Goal: Task Accomplishment & Management: Complete application form

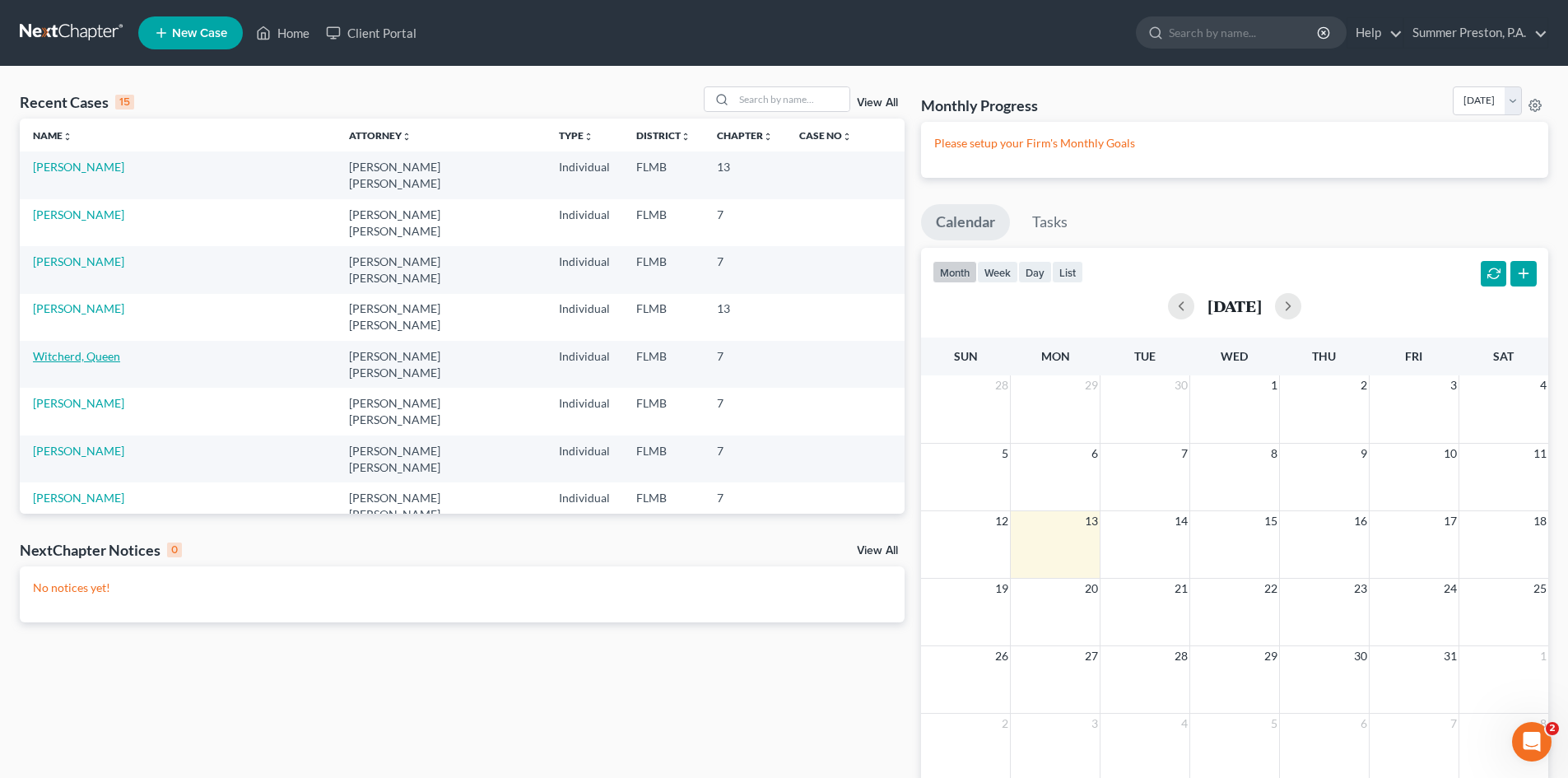
click at [102, 349] on link "Witcherd, Queen" at bounding box center [77, 356] width 88 height 14
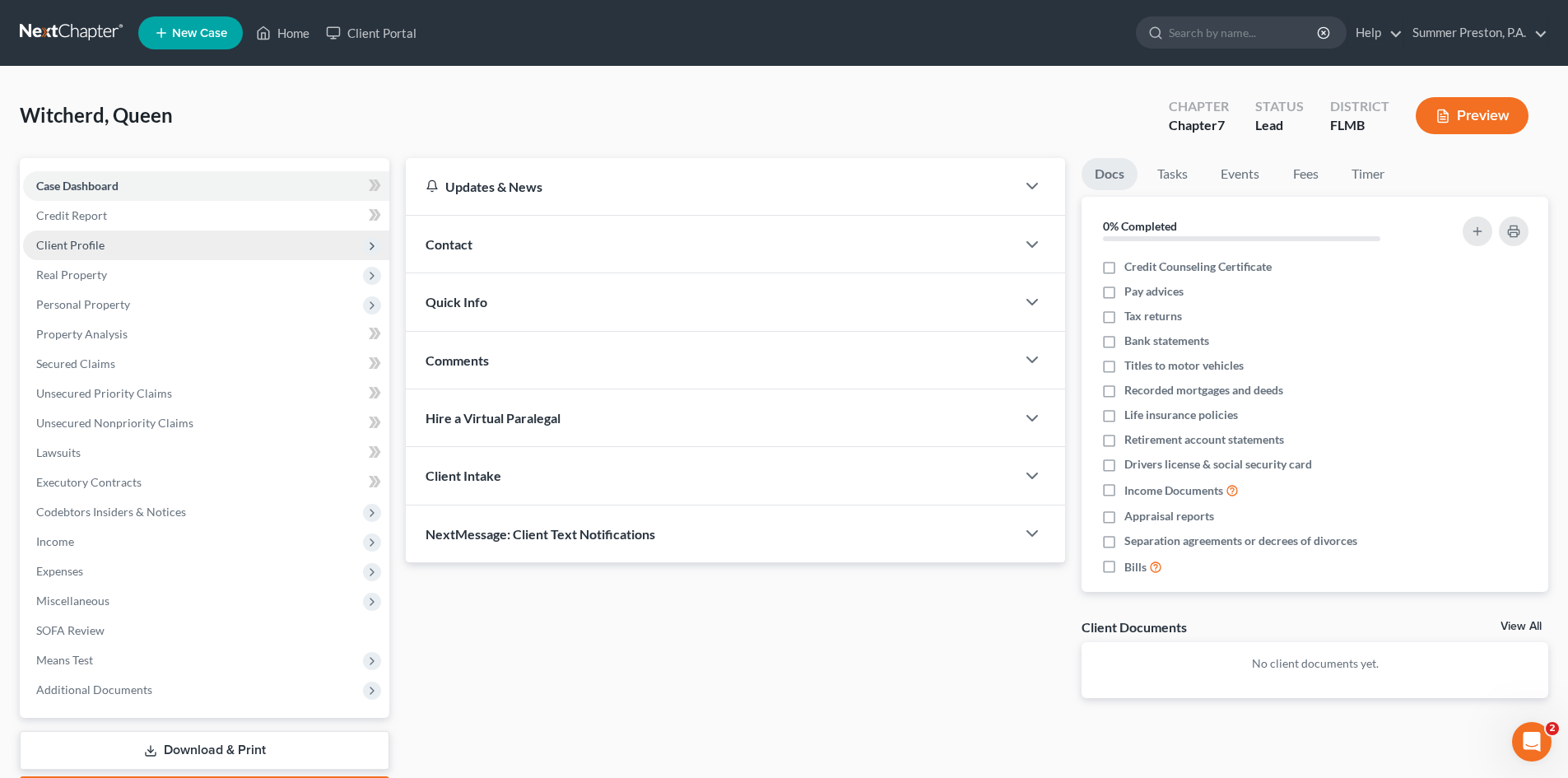
click at [99, 243] on span "Client Profile" at bounding box center [70, 244] width 68 height 14
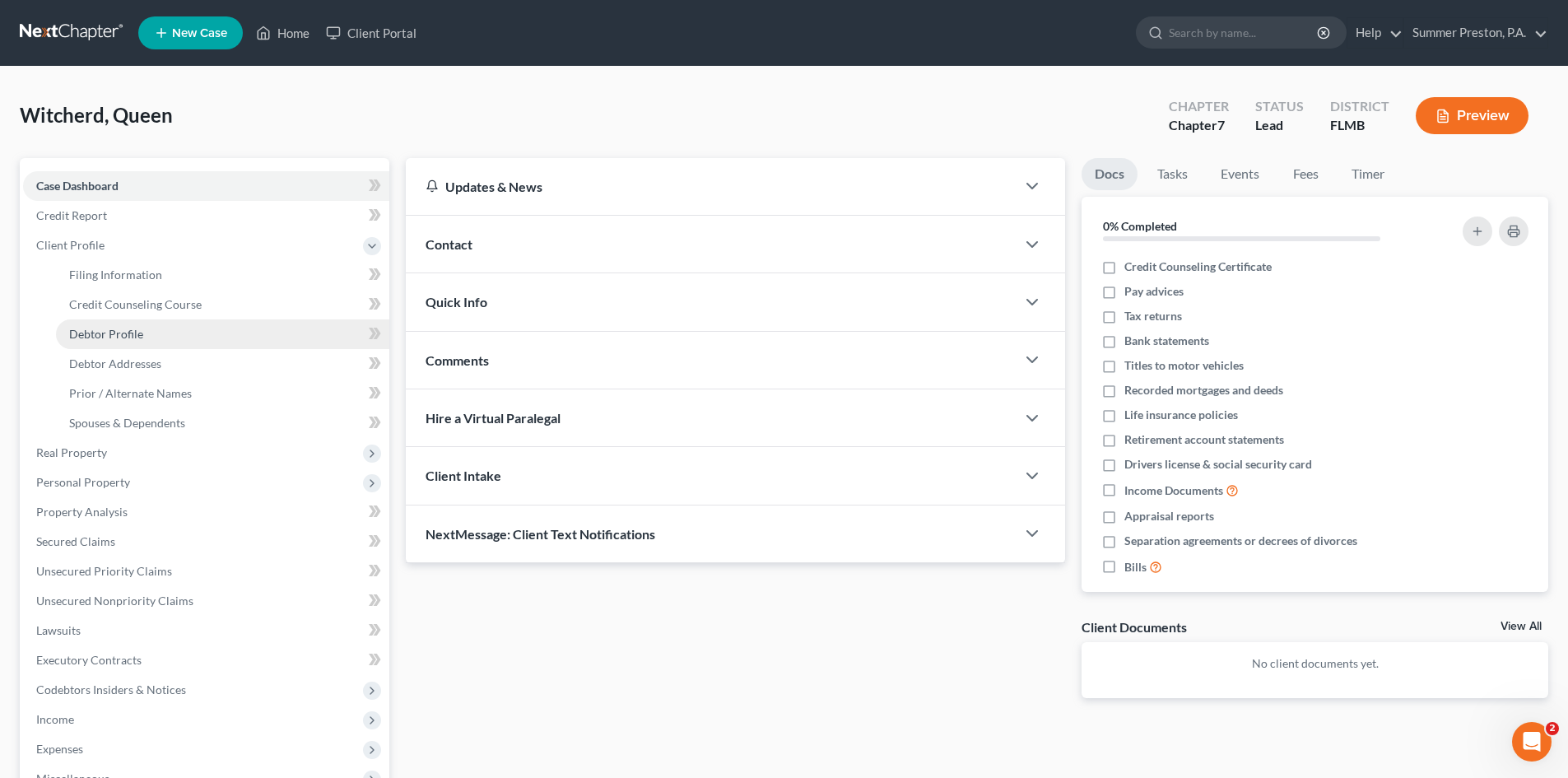
click at [138, 333] on span "Debtor Profile" at bounding box center [106, 334] width 74 height 14
select select "3"
select select "1"
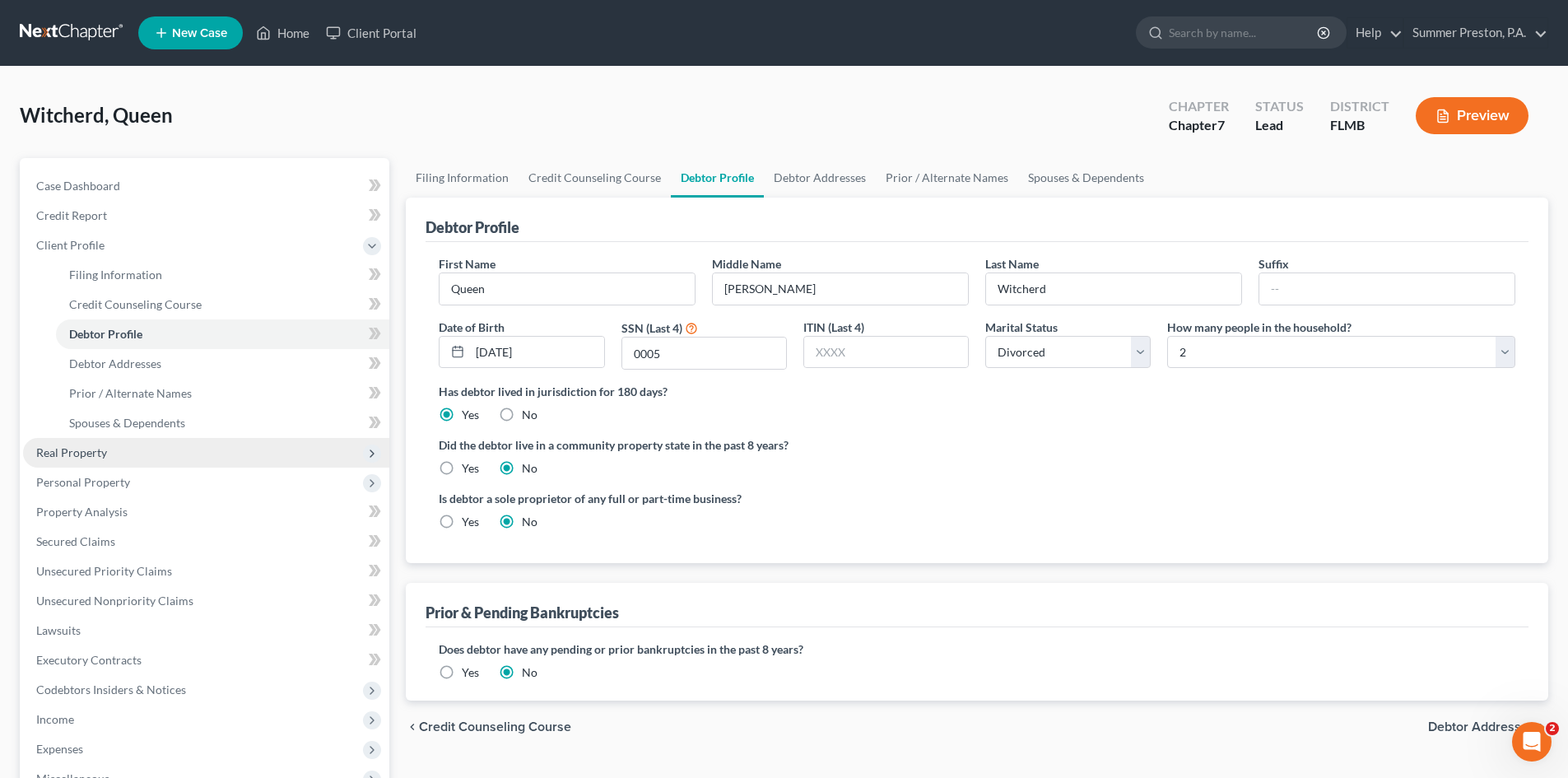
click at [74, 453] on span "Real Property" at bounding box center [71, 452] width 71 height 14
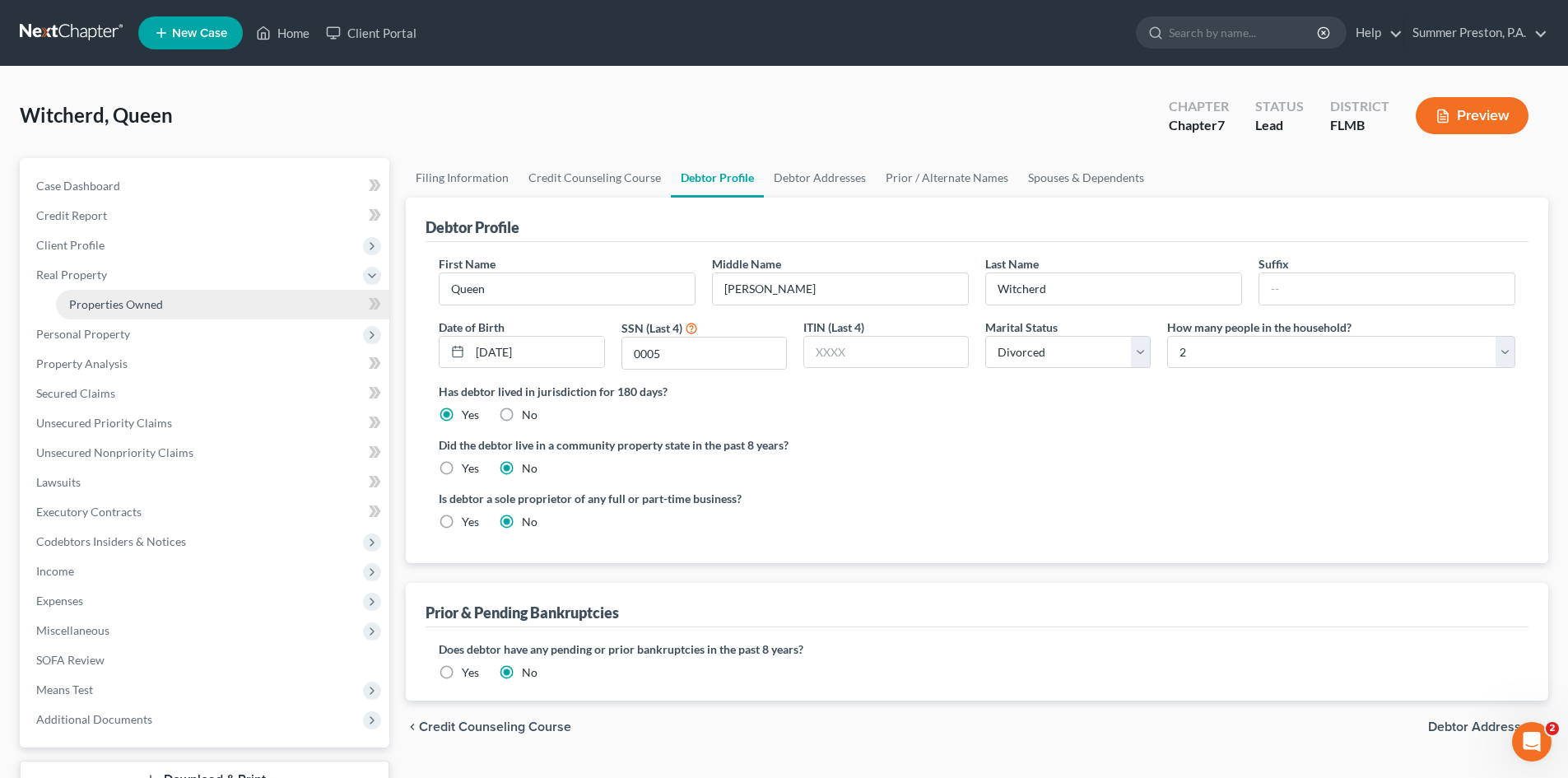
click at [116, 301] on span "Properties Owned" at bounding box center [116, 304] width 94 height 14
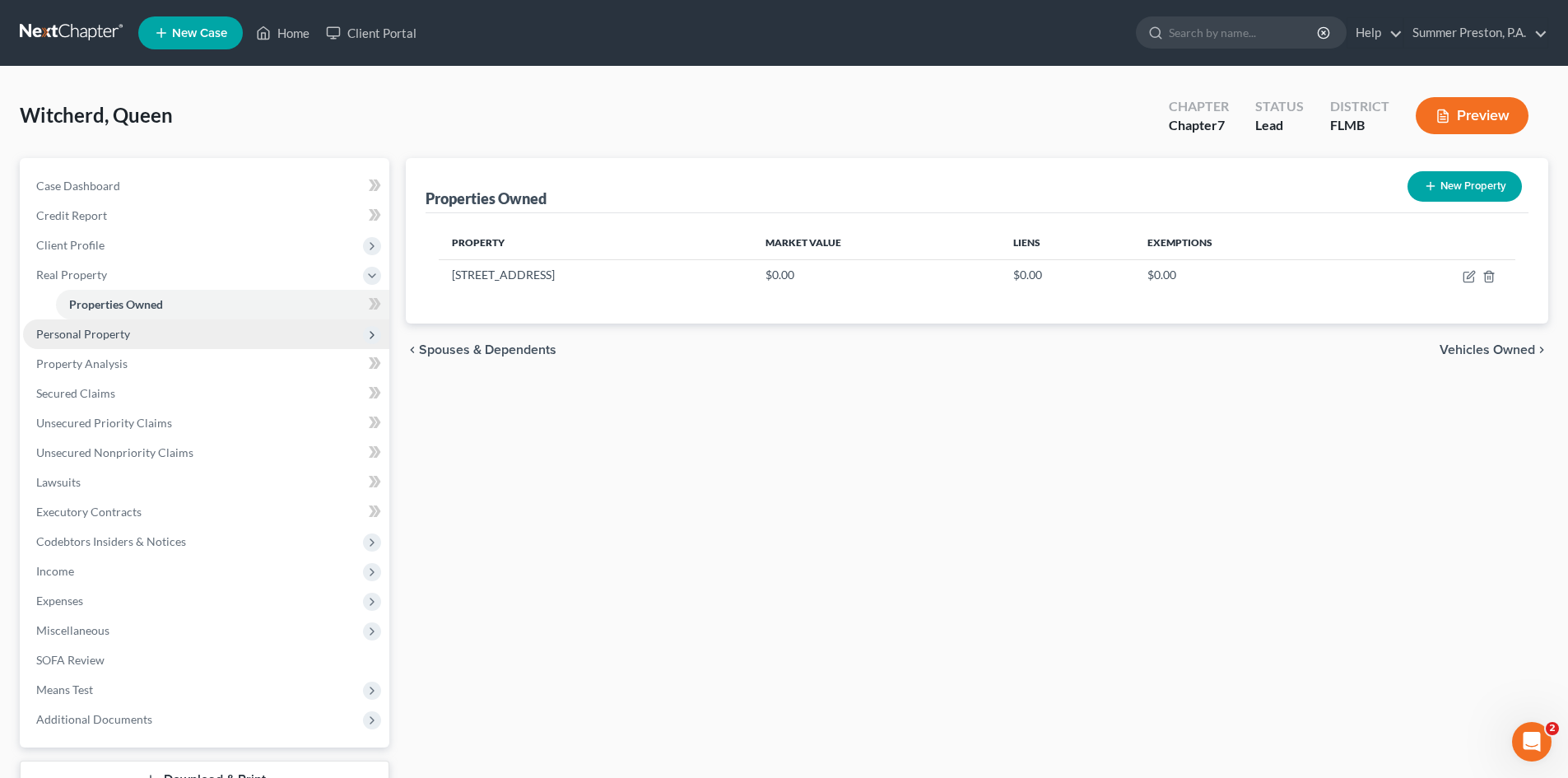
click at [119, 329] on span "Personal Property" at bounding box center [82, 334] width 94 height 14
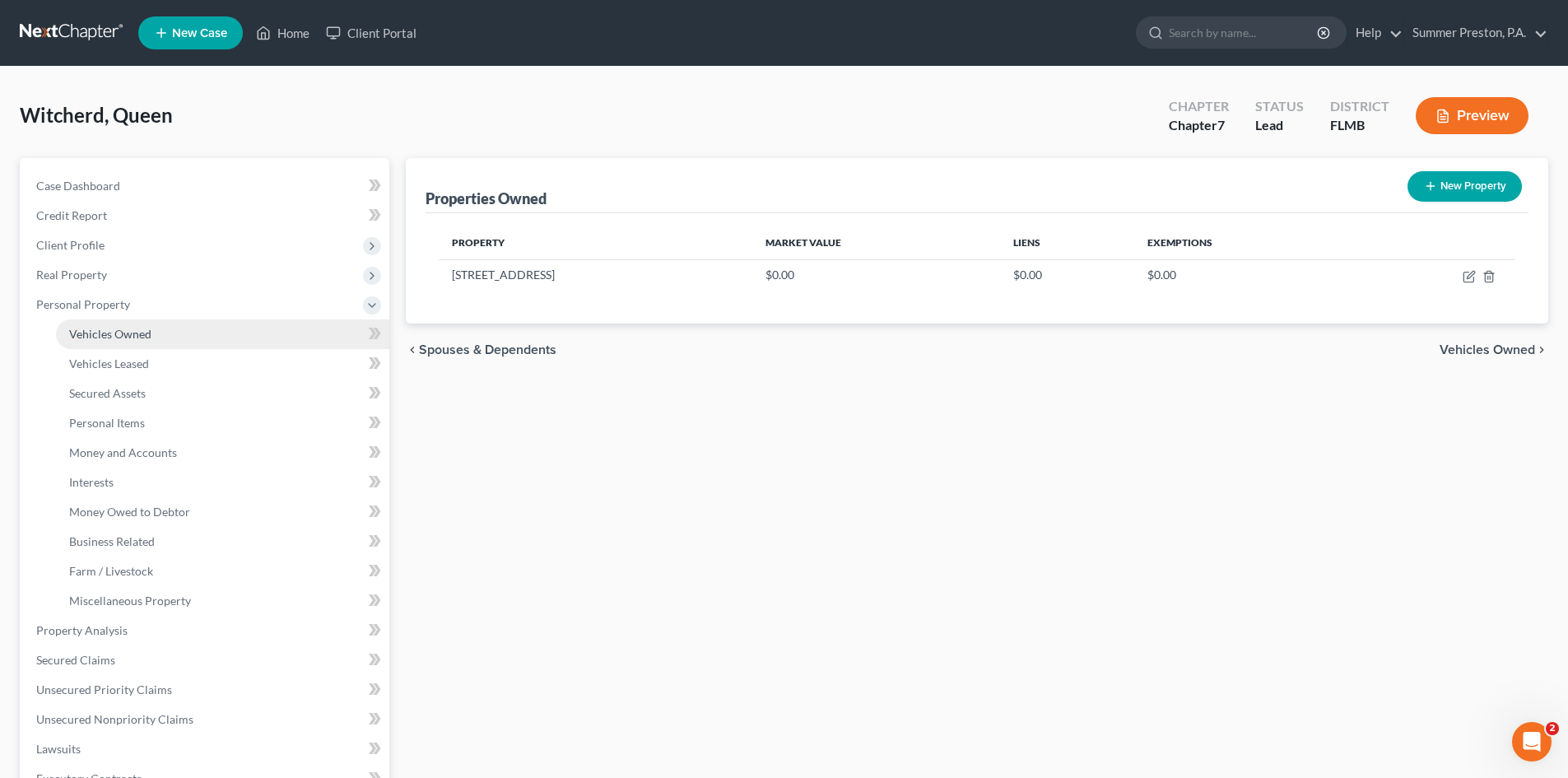
click at [132, 335] on span "Vehicles Owned" at bounding box center [110, 334] width 82 height 14
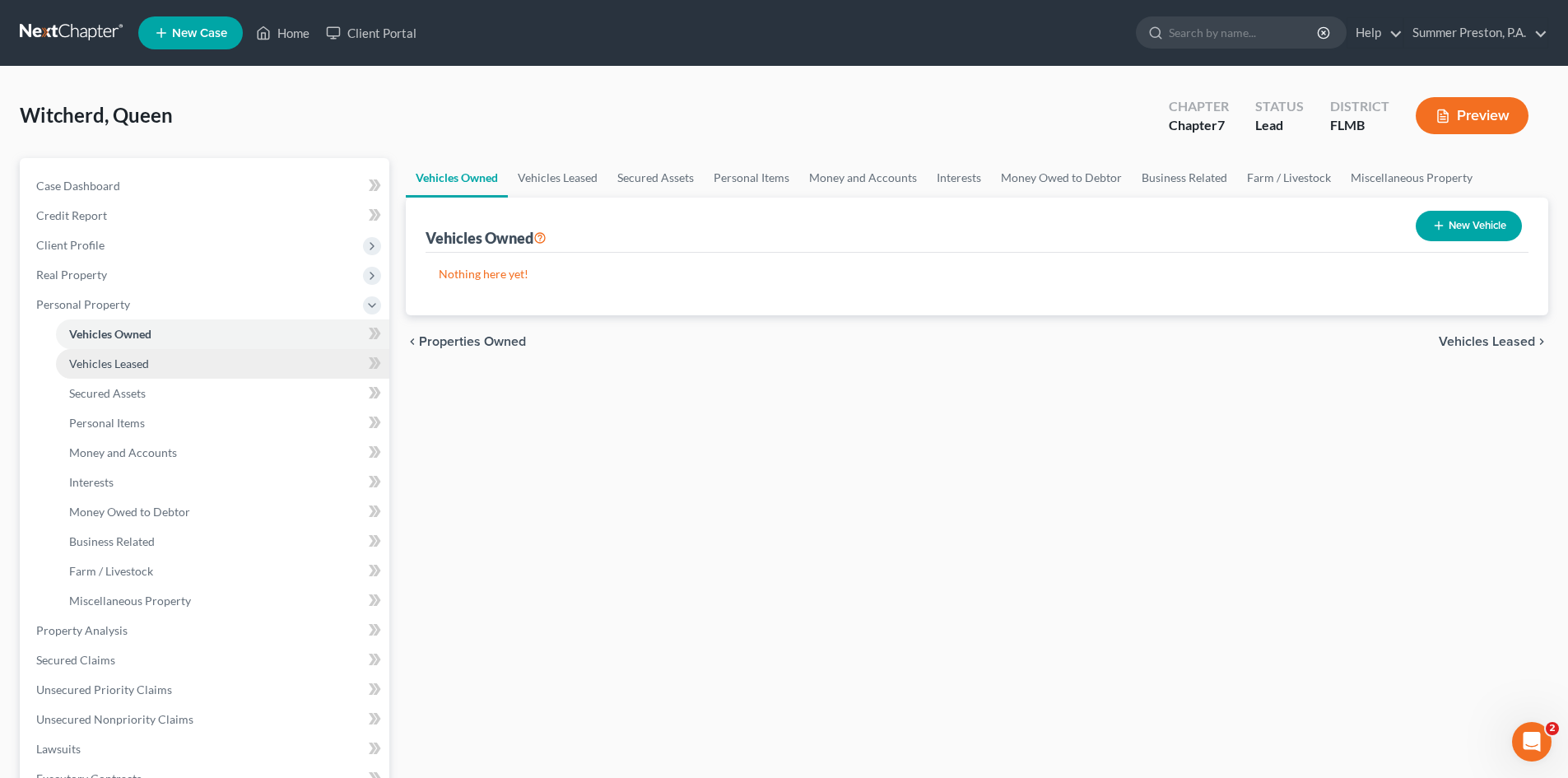
click at [138, 363] on span "Vehicles Leased" at bounding box center [109, 364] width 80 height 14
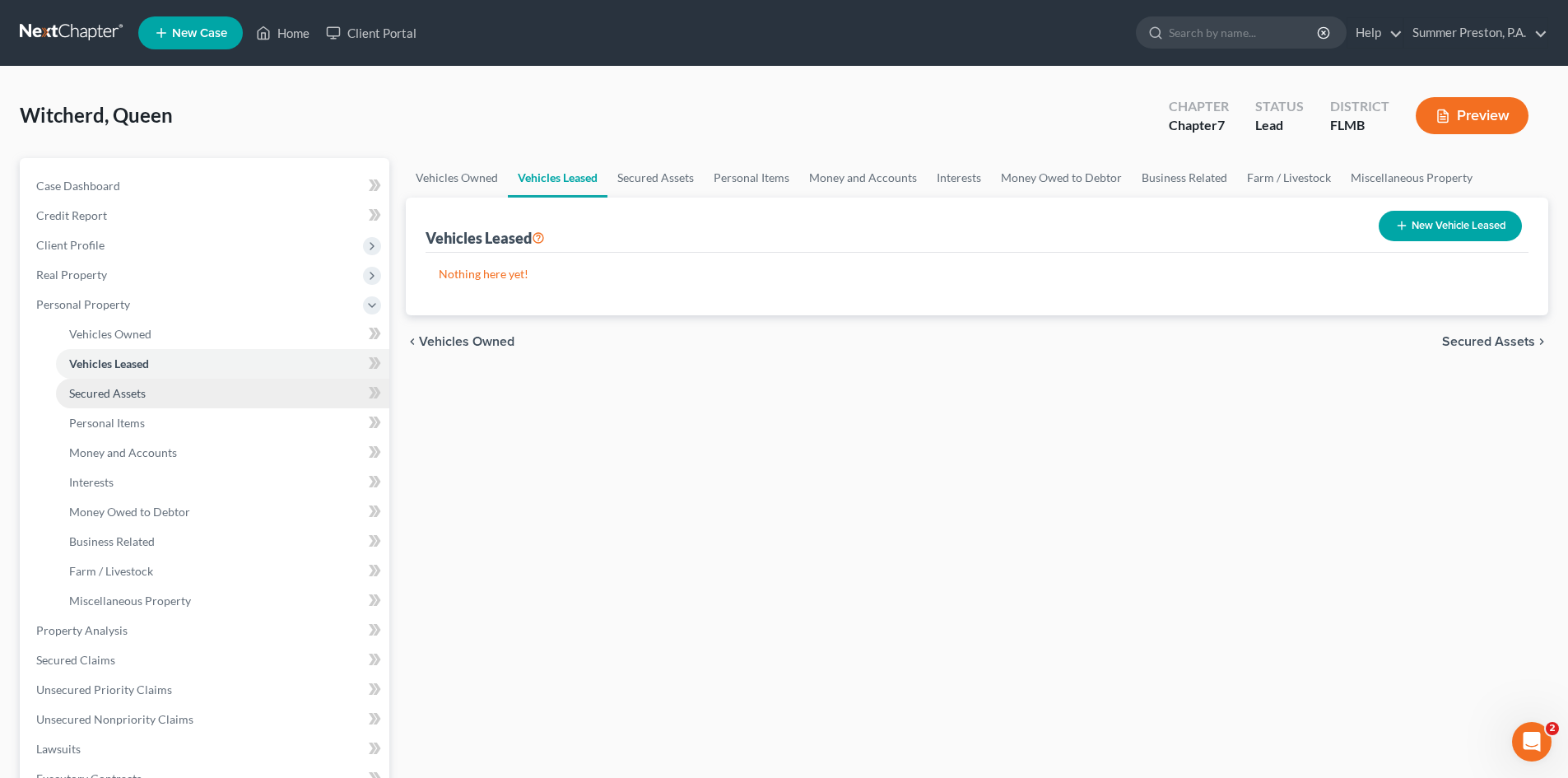
click at [133, 394] on span "Secured Assets" at bounding box center [107, 393] width 76 height 14
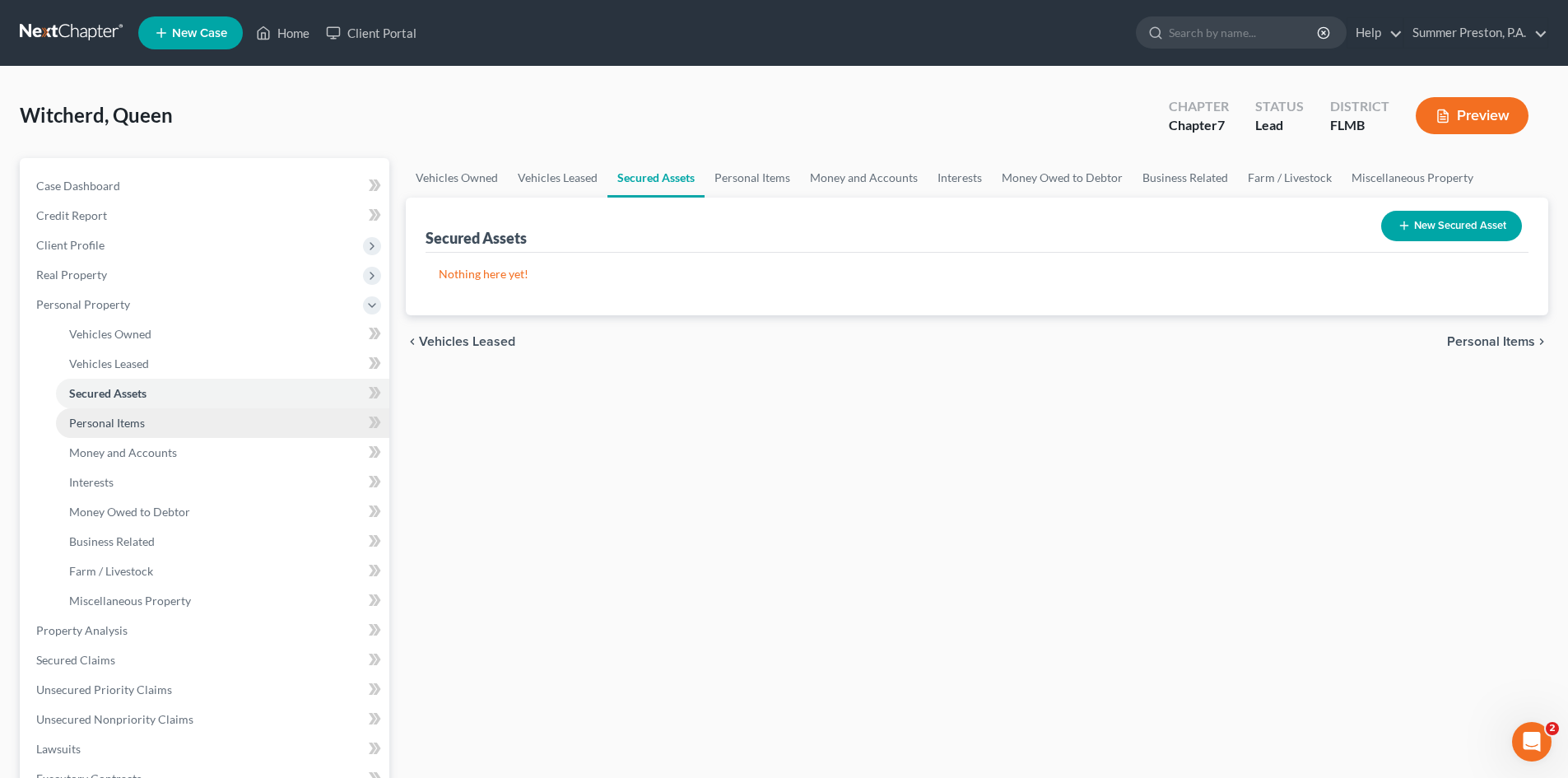
click at [135, 424] on span "Personal Items" at bounding box center [107, 422] width 75 height 14
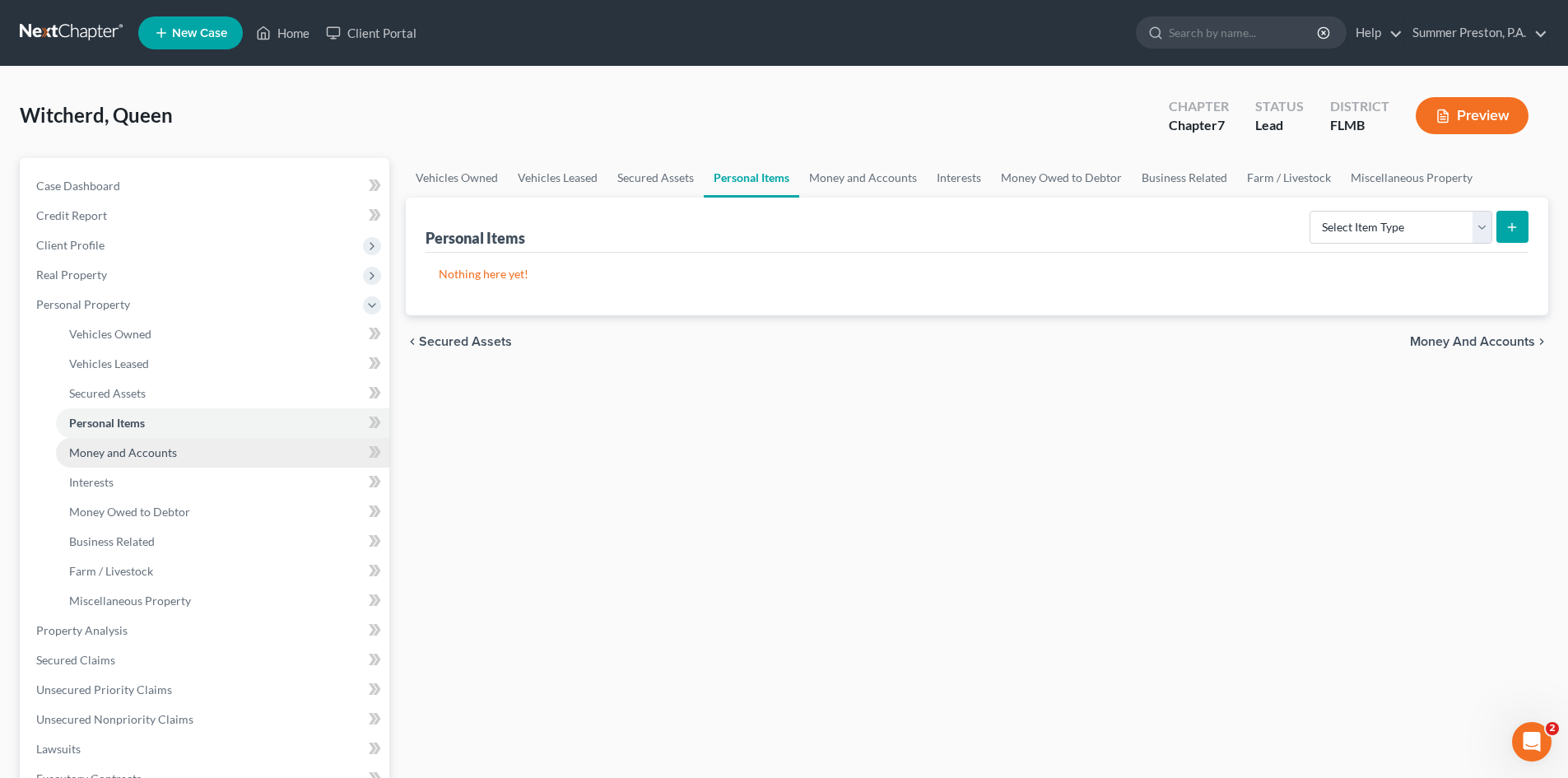
click at [148, 449] on span "Money and Accounts" at bounding box center [123, 452] width 108 height 14
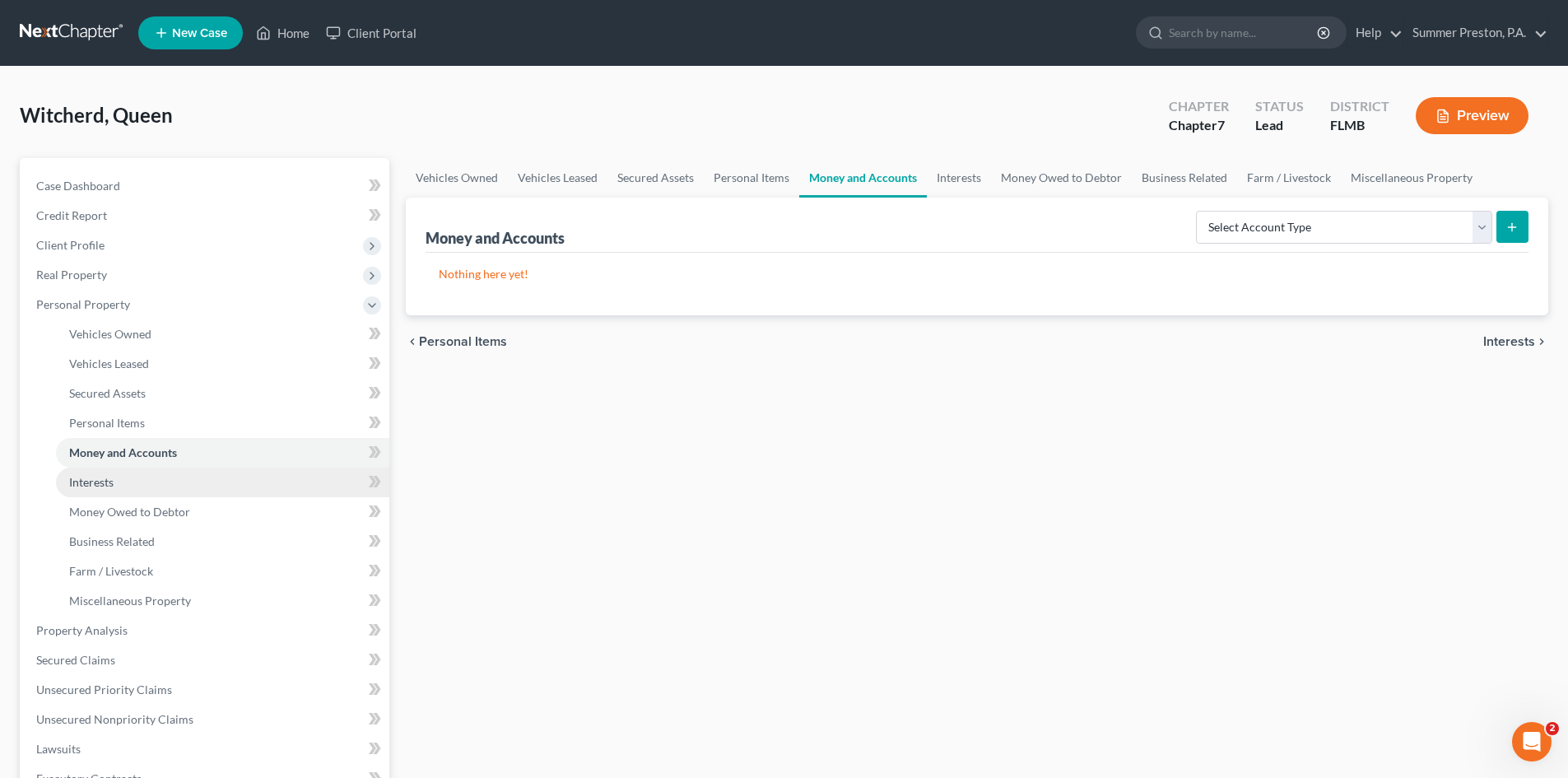
click at [110, 480] on span "Interests" at bounding box center [91, 482] width 45 height 14
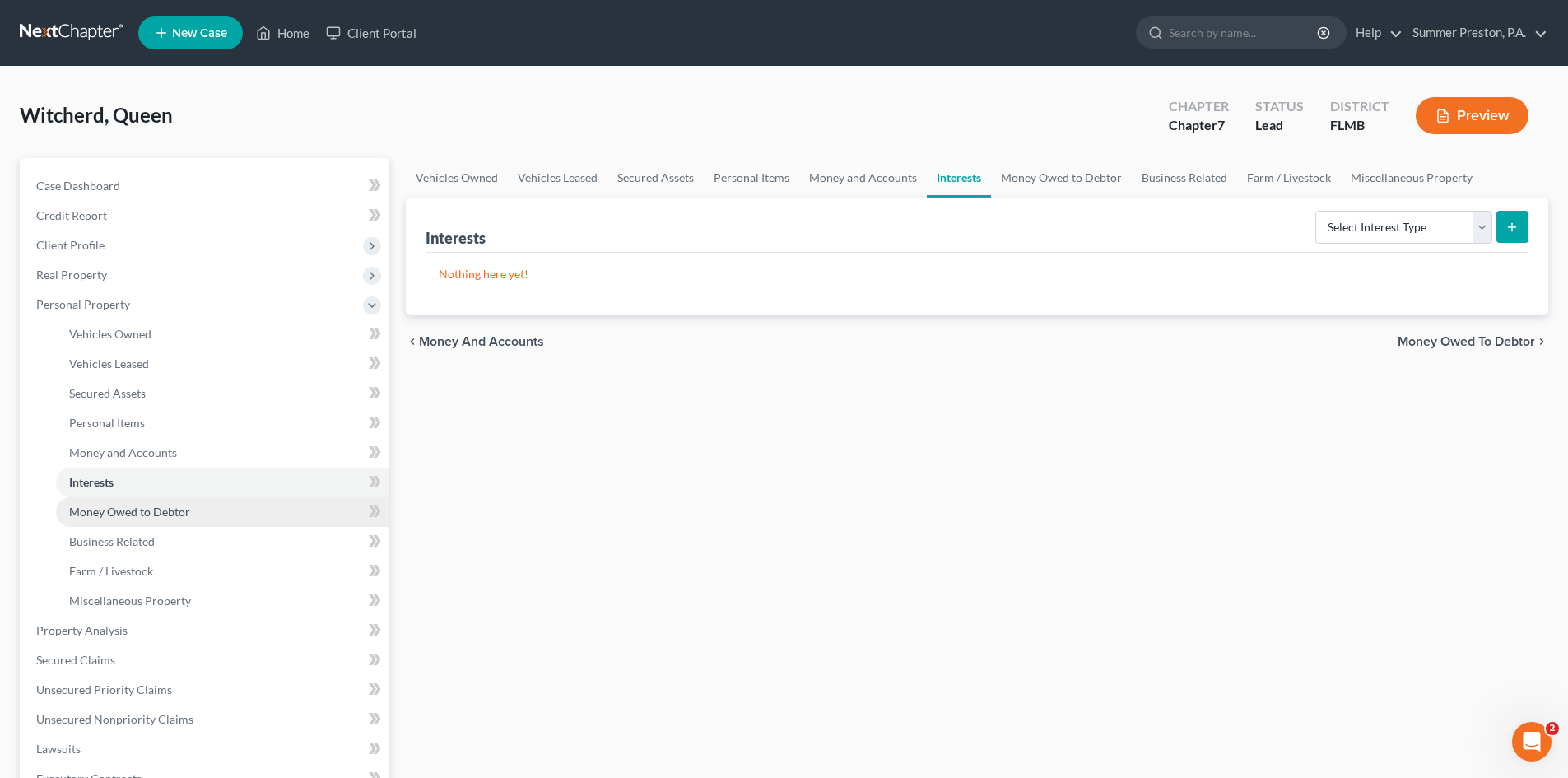
click at [173, 511] on span "Money Owed to Debtor" at bounding box center [130, 512] width 121 height 14
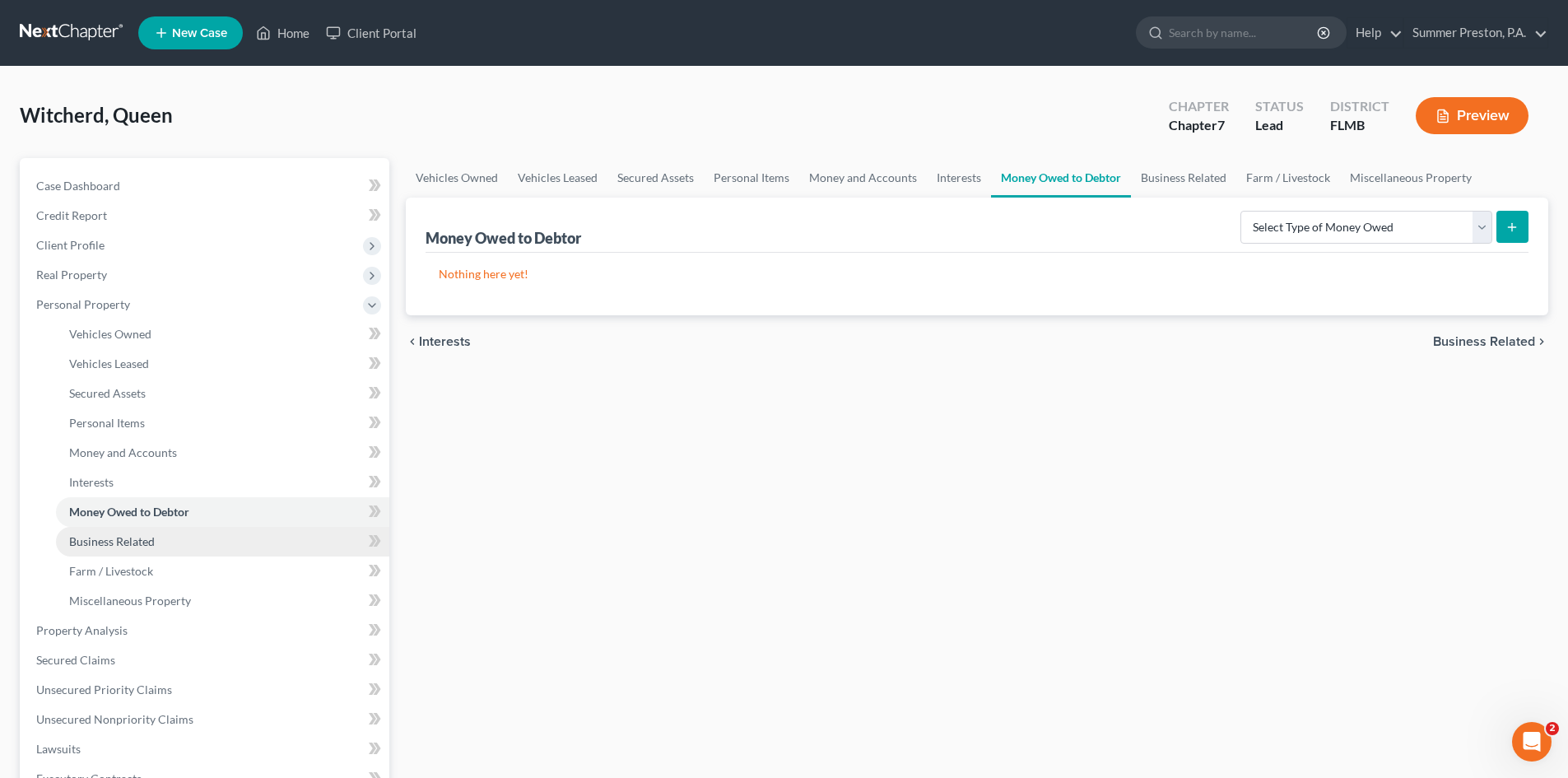
click at [138, 544] on span "Business Related" at bounding box center [112, 541] width 86 height 14
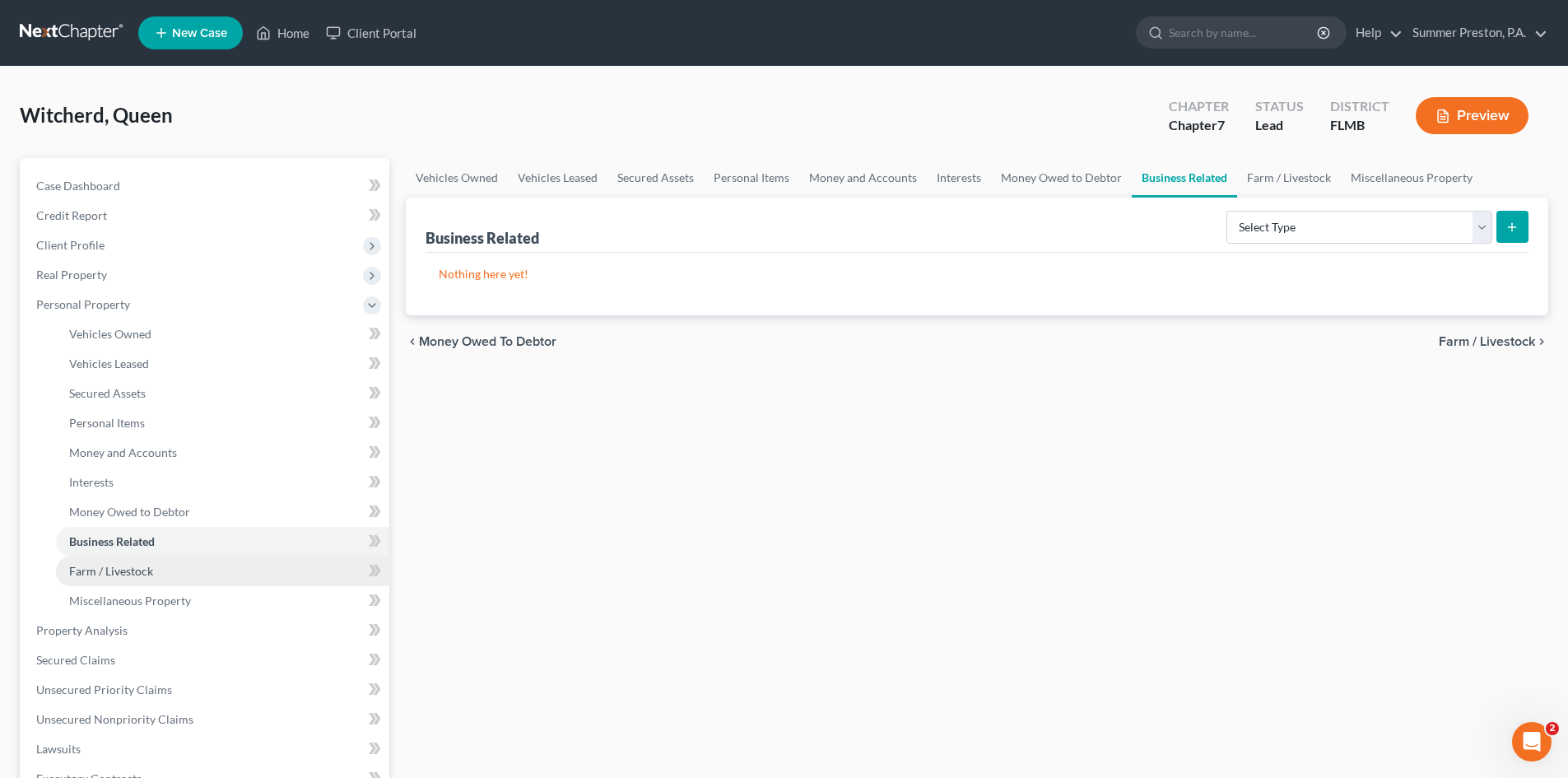
click at [145, 576] on span "Farm / Livestock" at bounding box center [111, 570] width 84 height 14
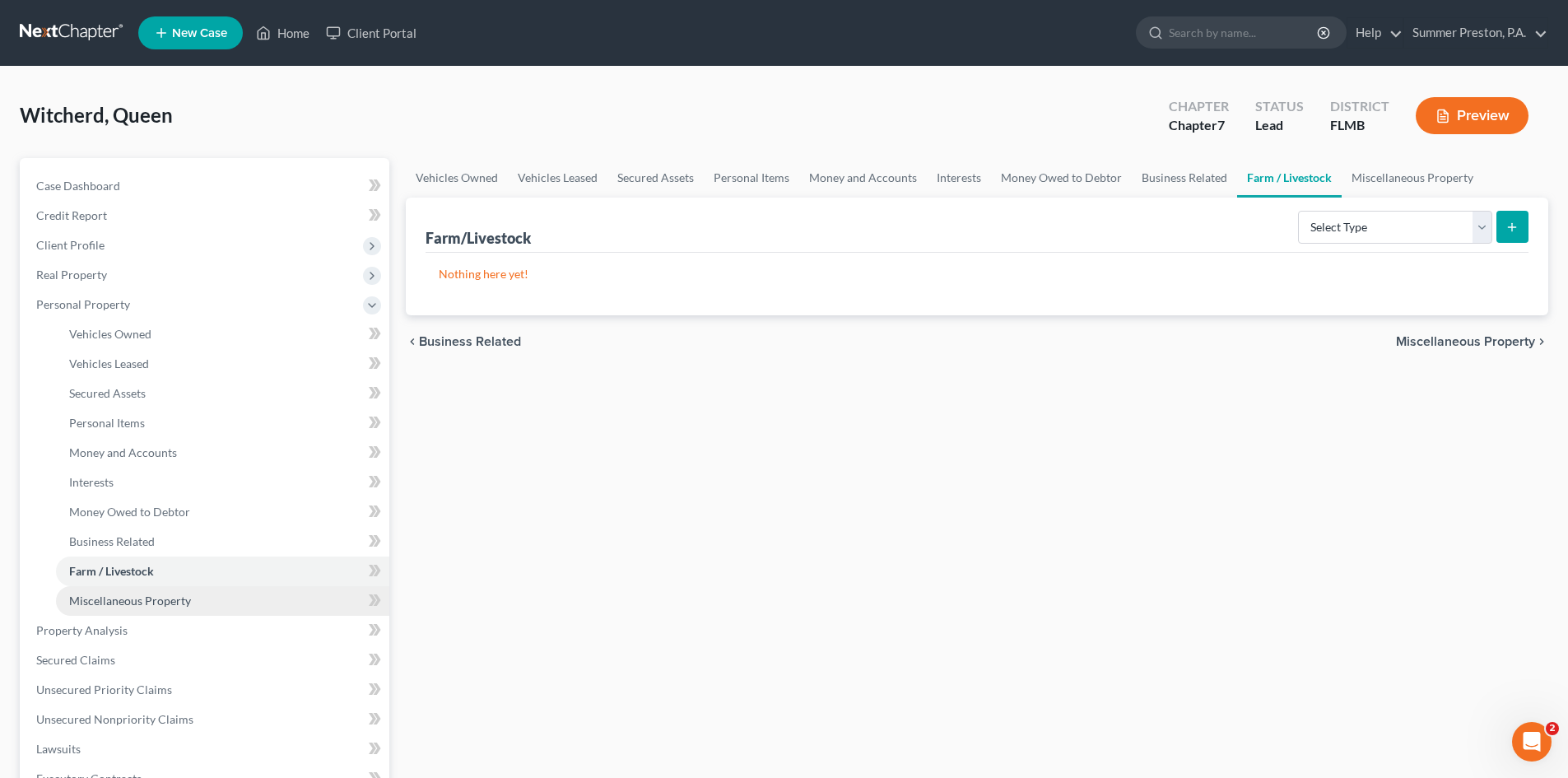
click at [168, 605] on span "Miscellaneous Property" at bounding box center [130, 600] width 122 height 14
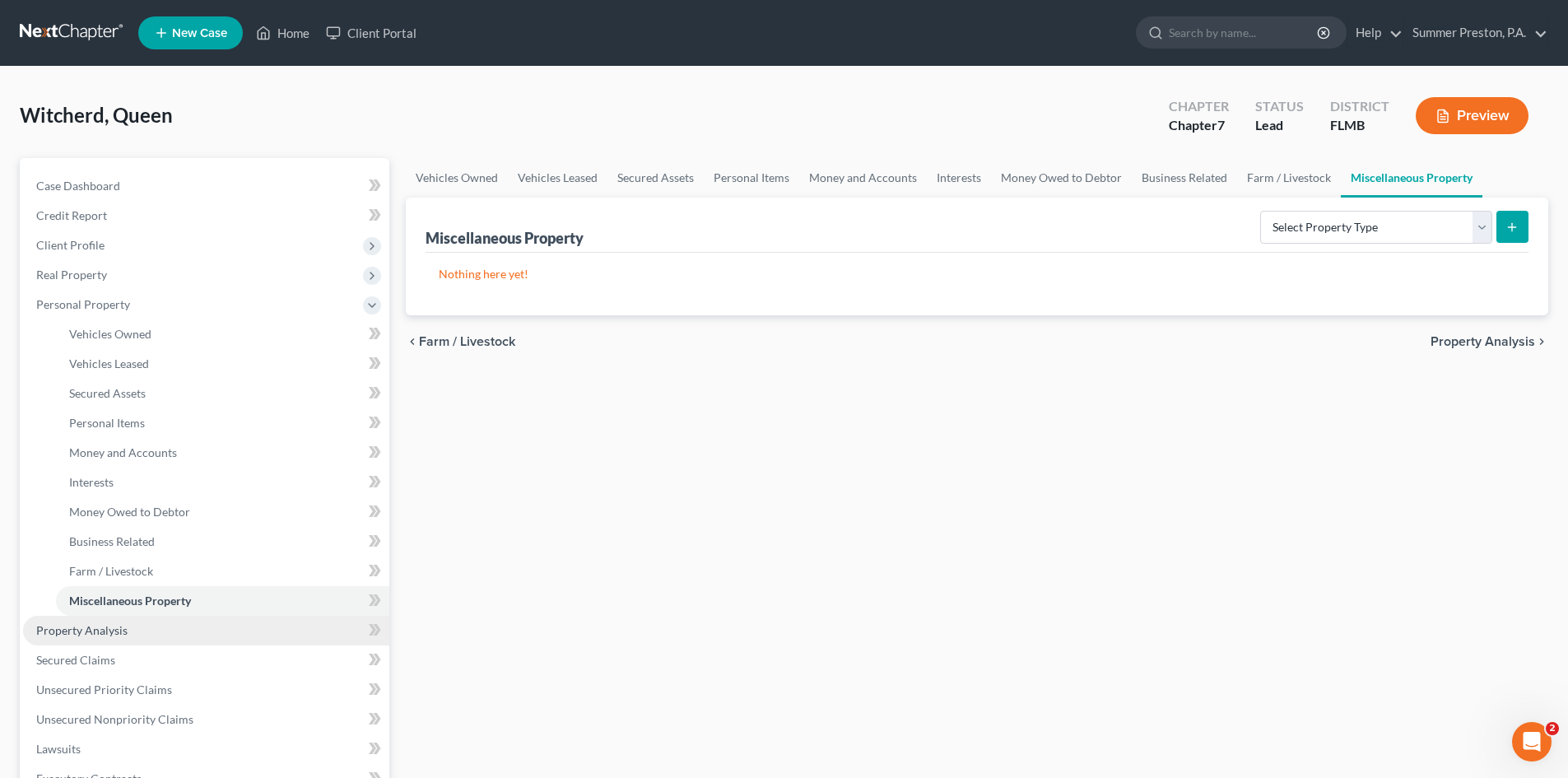
click at [111, 631] on span "Property Analysis" at bounding box center [82, 630] width 91 height 14
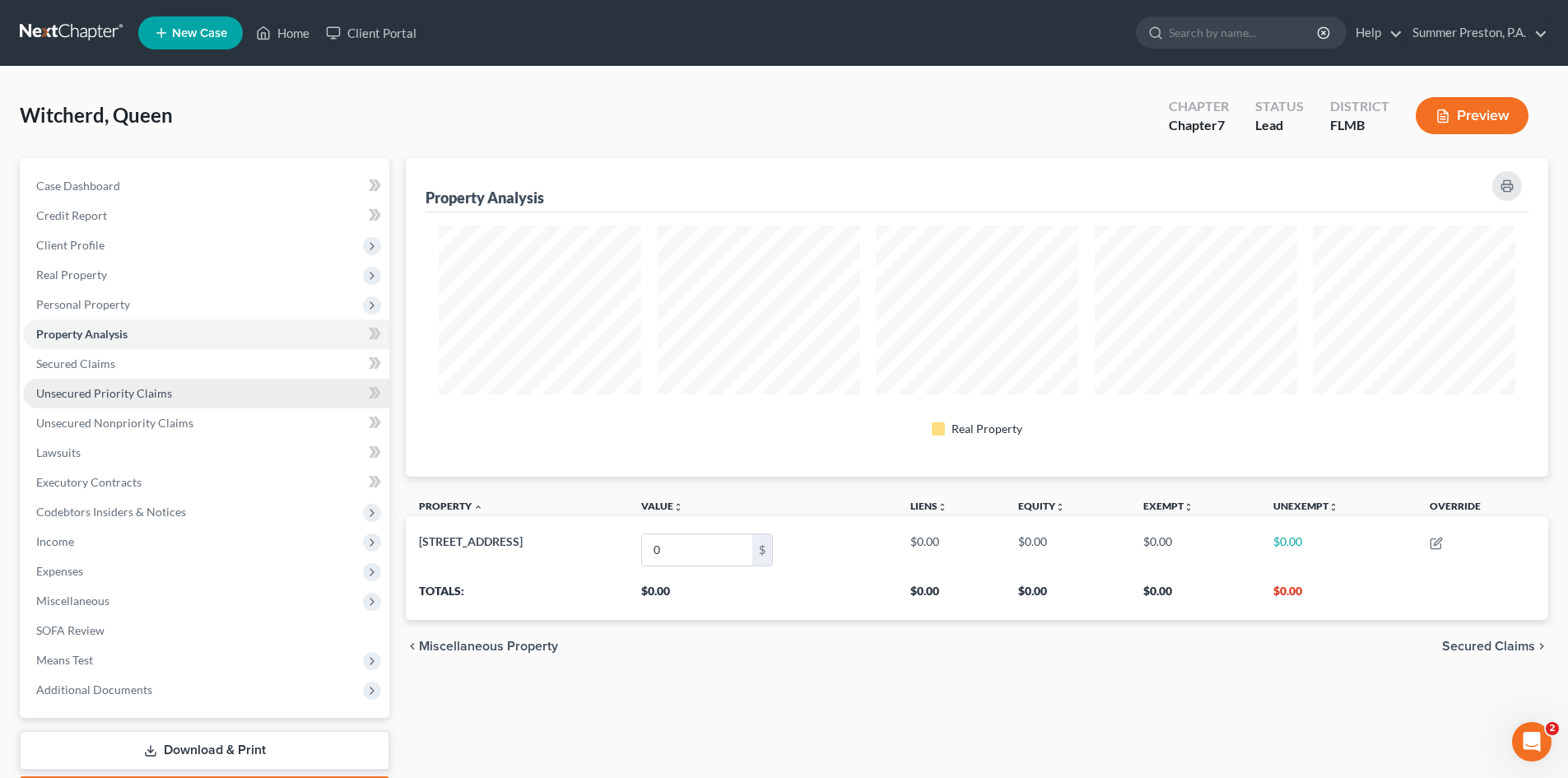
scroll to position [319, 1143]
